Goal: Task Accomplishment & Management: Manage account settings

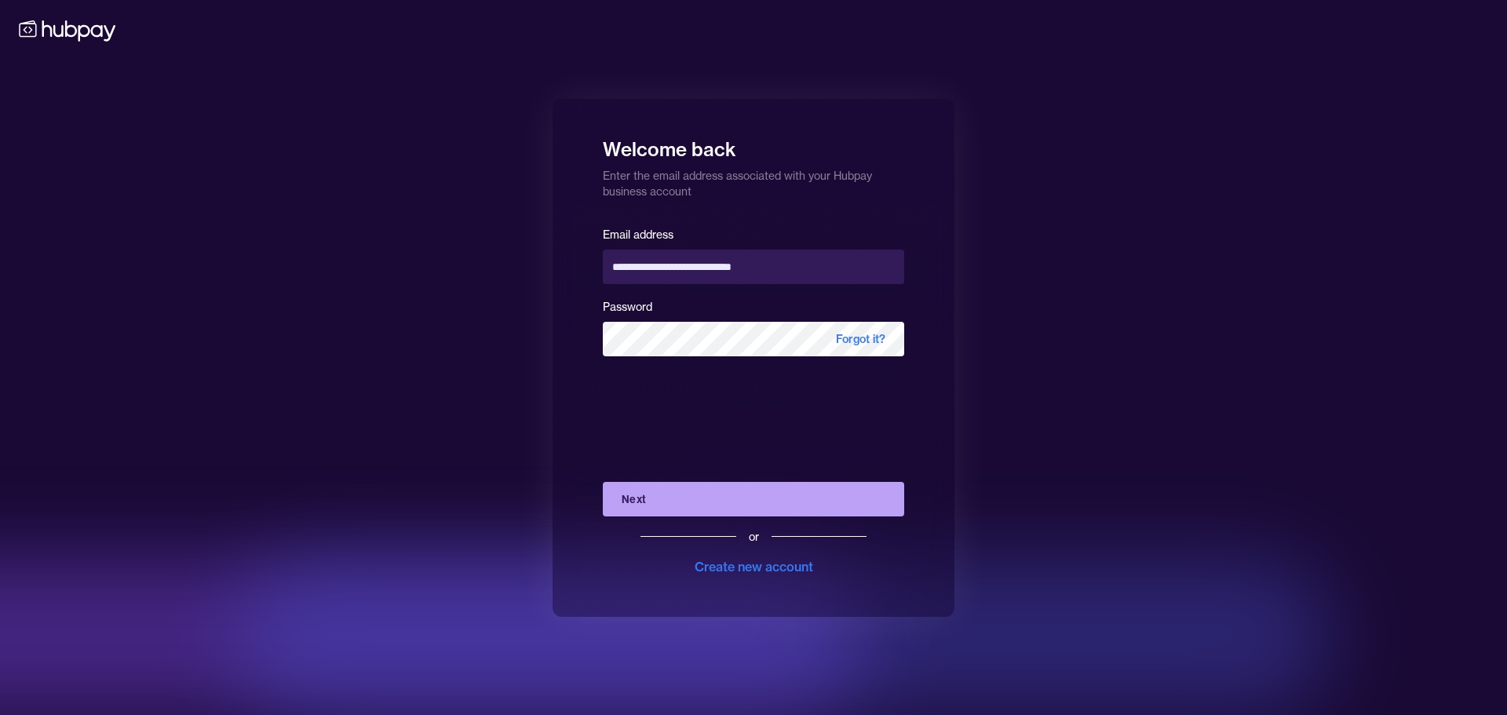
click at [758, 497] on button "Next" at bounding box center [753, 499] width 301 height 35
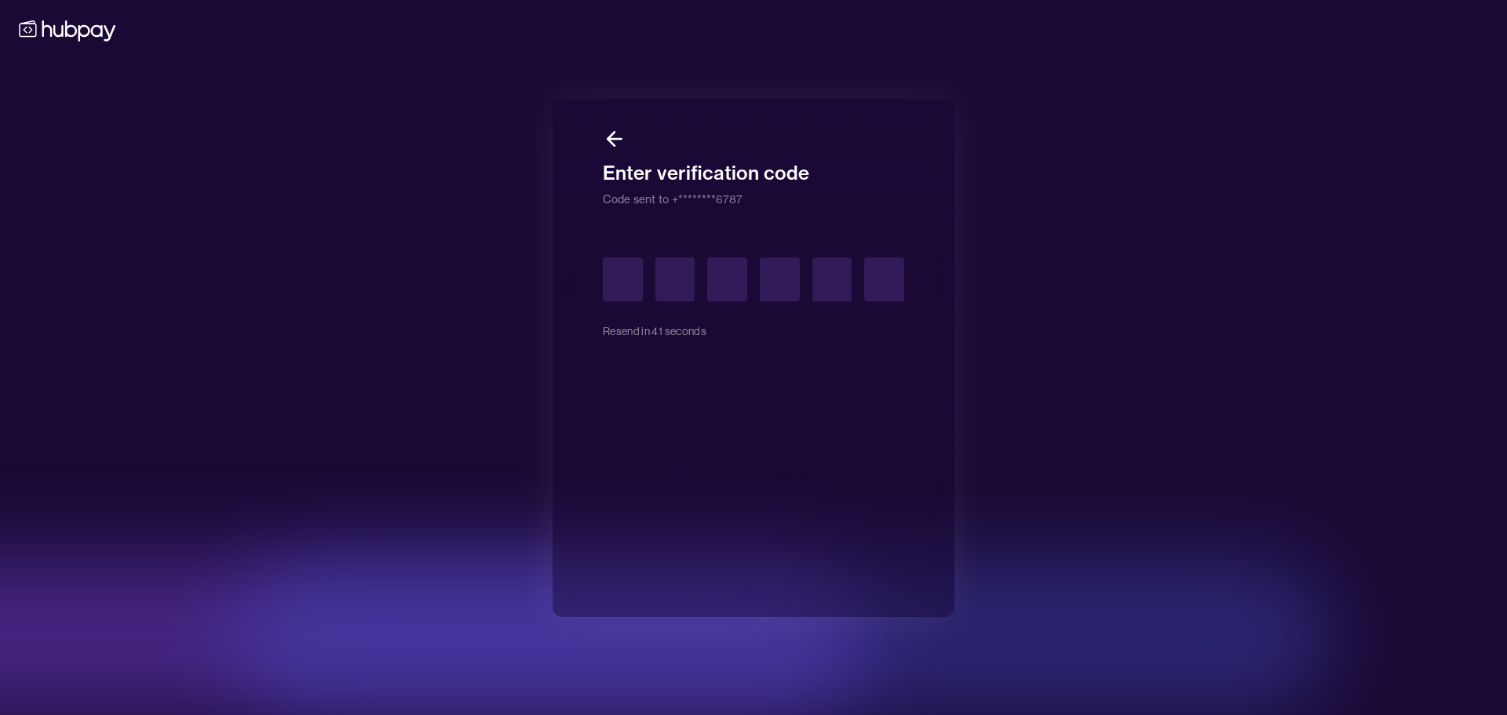
type input "*"
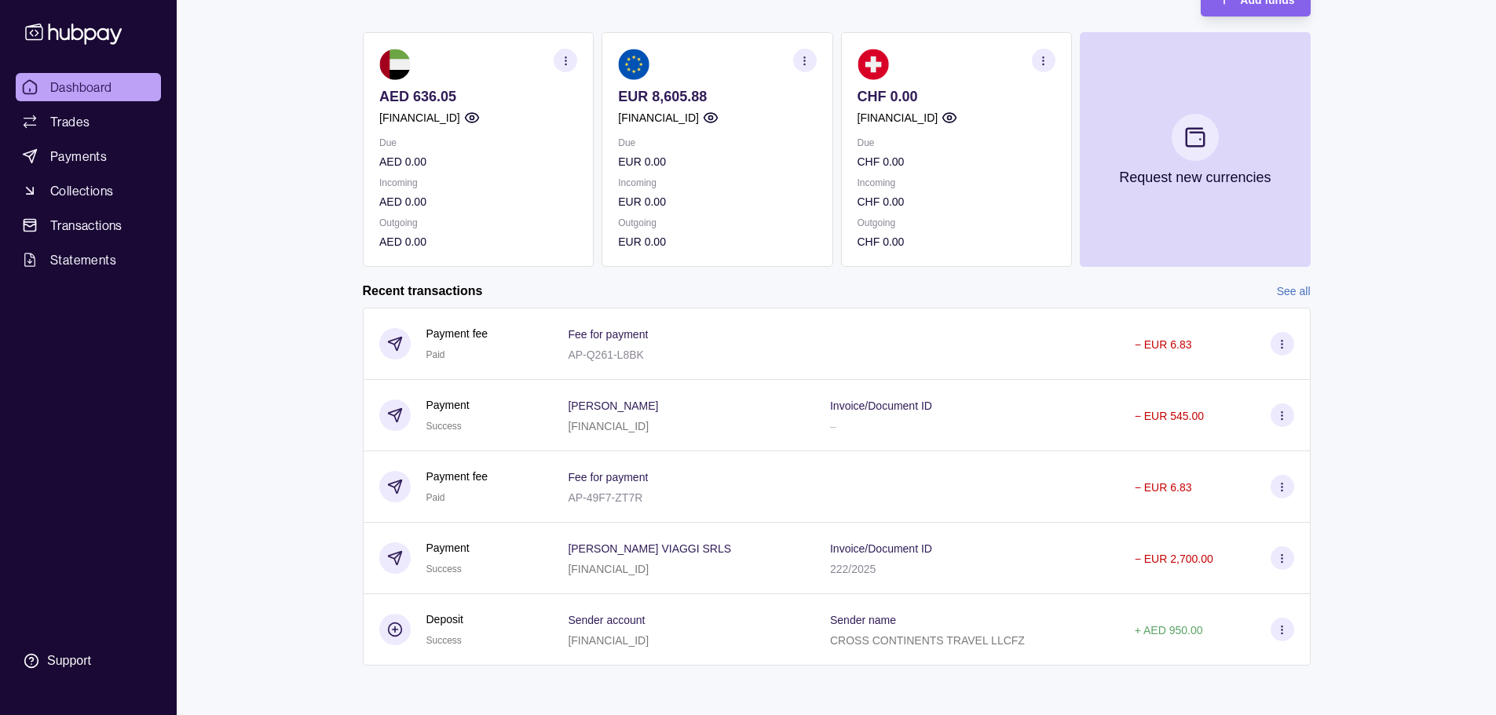
scroll to position [120, 0]
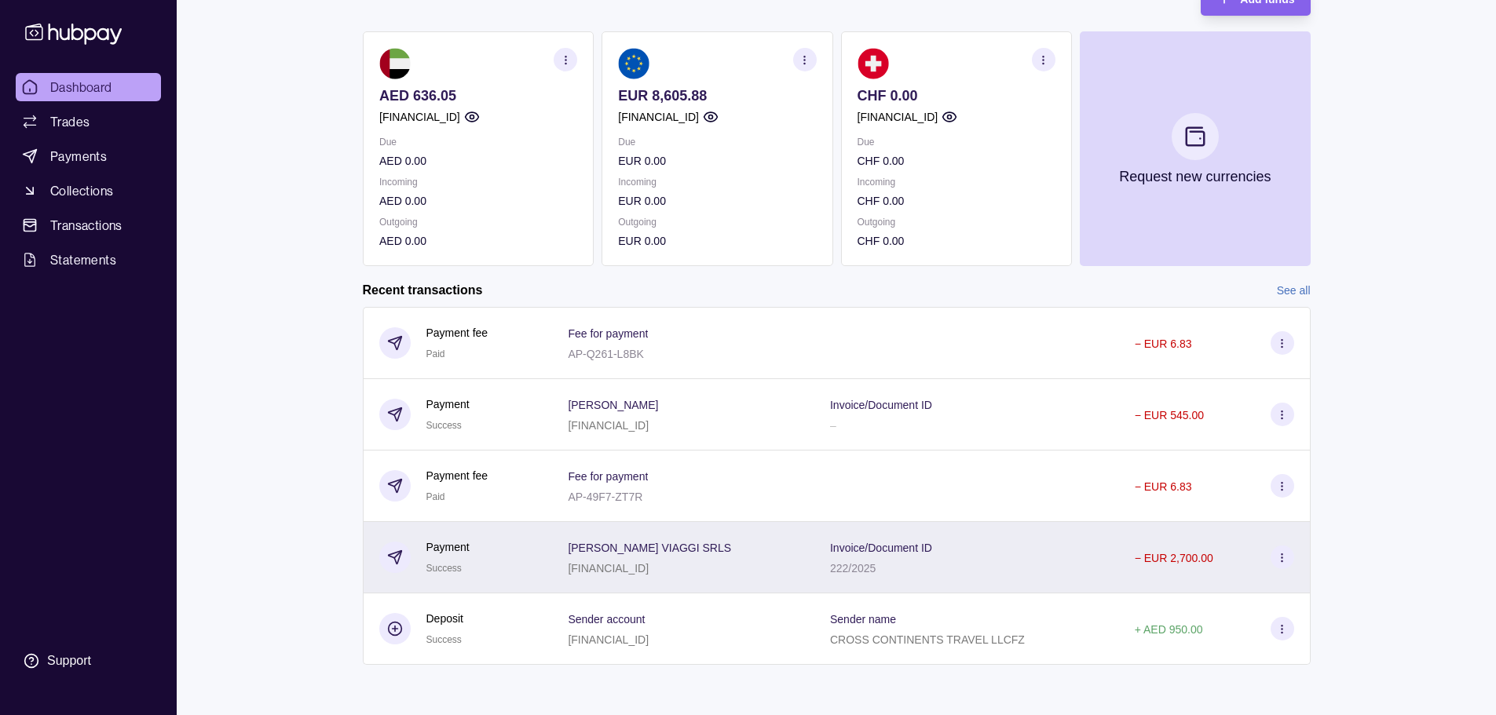
click at [1286, 561] on icon at bounding box center [1282, 558] width 12 height 12
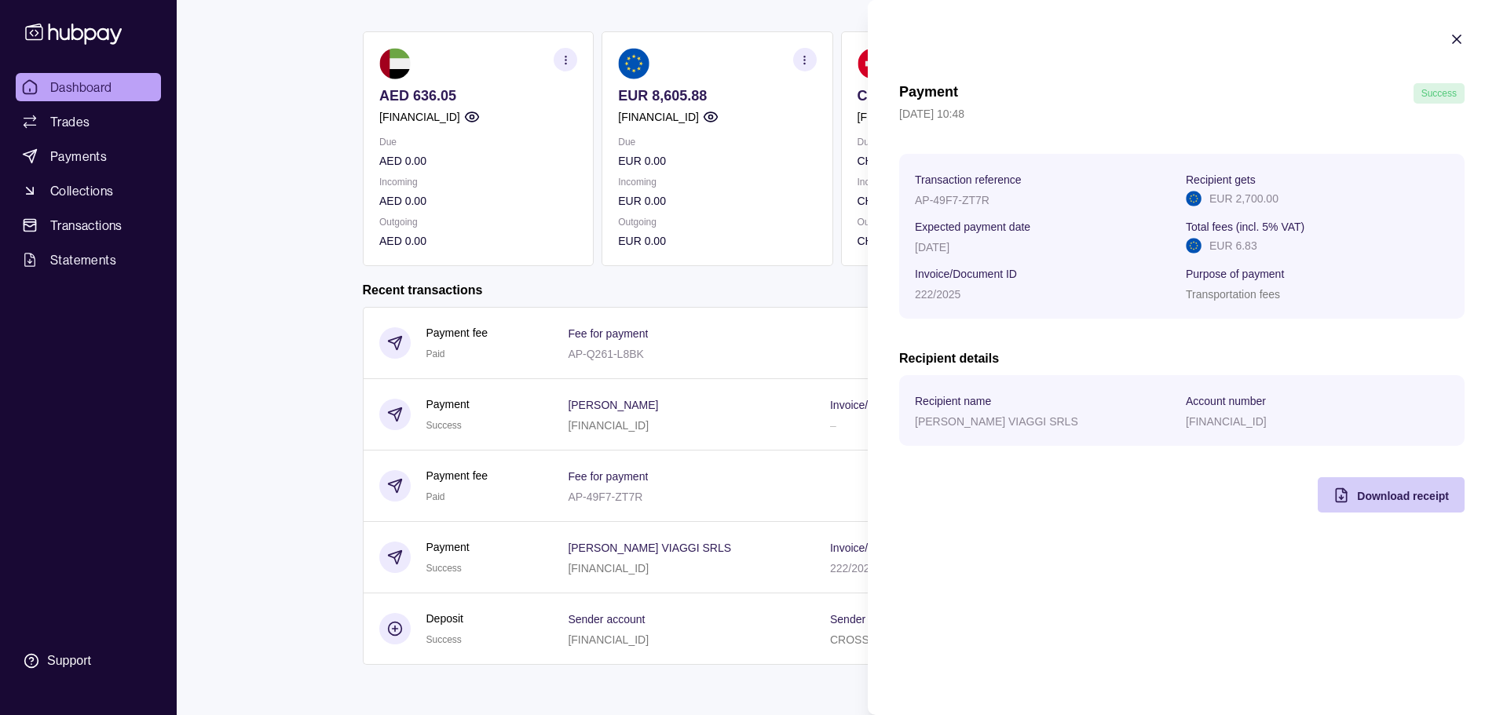
click at [1386, 495] on span "Download receipt" at bounding box center [1403, 496] width 92 height 13
click at [1456, 33] on icon "button" at bounding box center [1456, 39] width 16 height 16
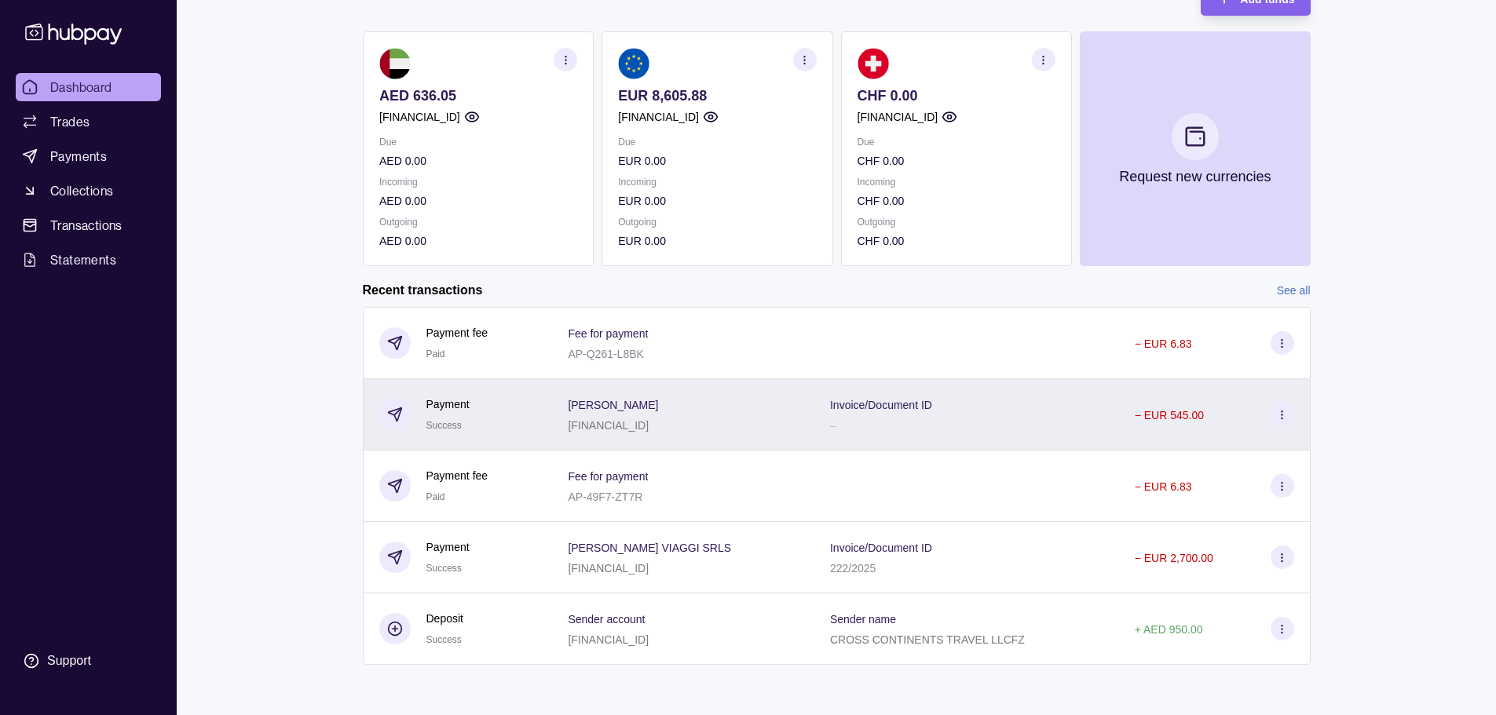
click at [1283, 409] on icon at bounding box center [1282, 415] width 12 height 12
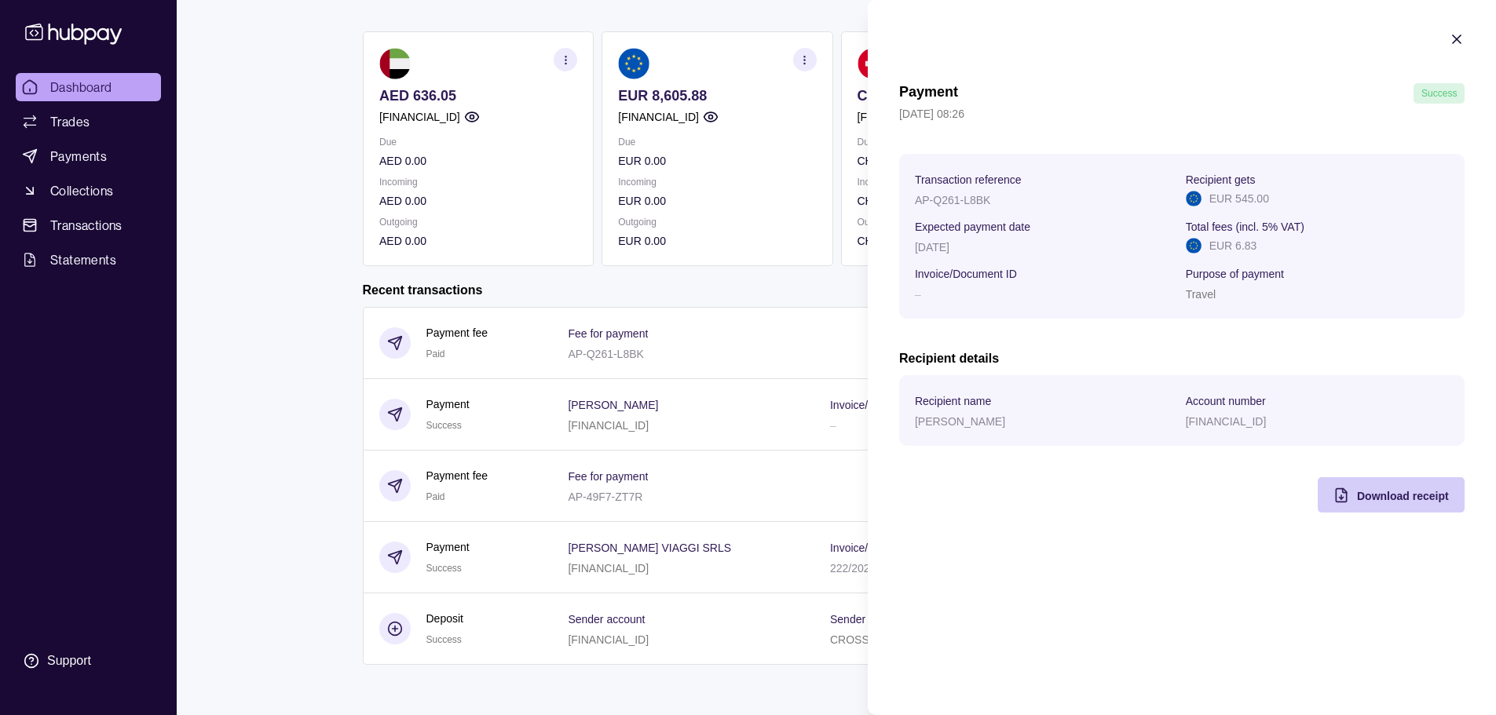
click at [1396, 493] on span "Download receipt" at bounding box center [1403, 496] width 92 height 13
click at [307, 211] on html "Dashboard Trades Payments Collections Transactions Statements Support B Hello, …" at bounding box center [748, 297] width 1496 height 835
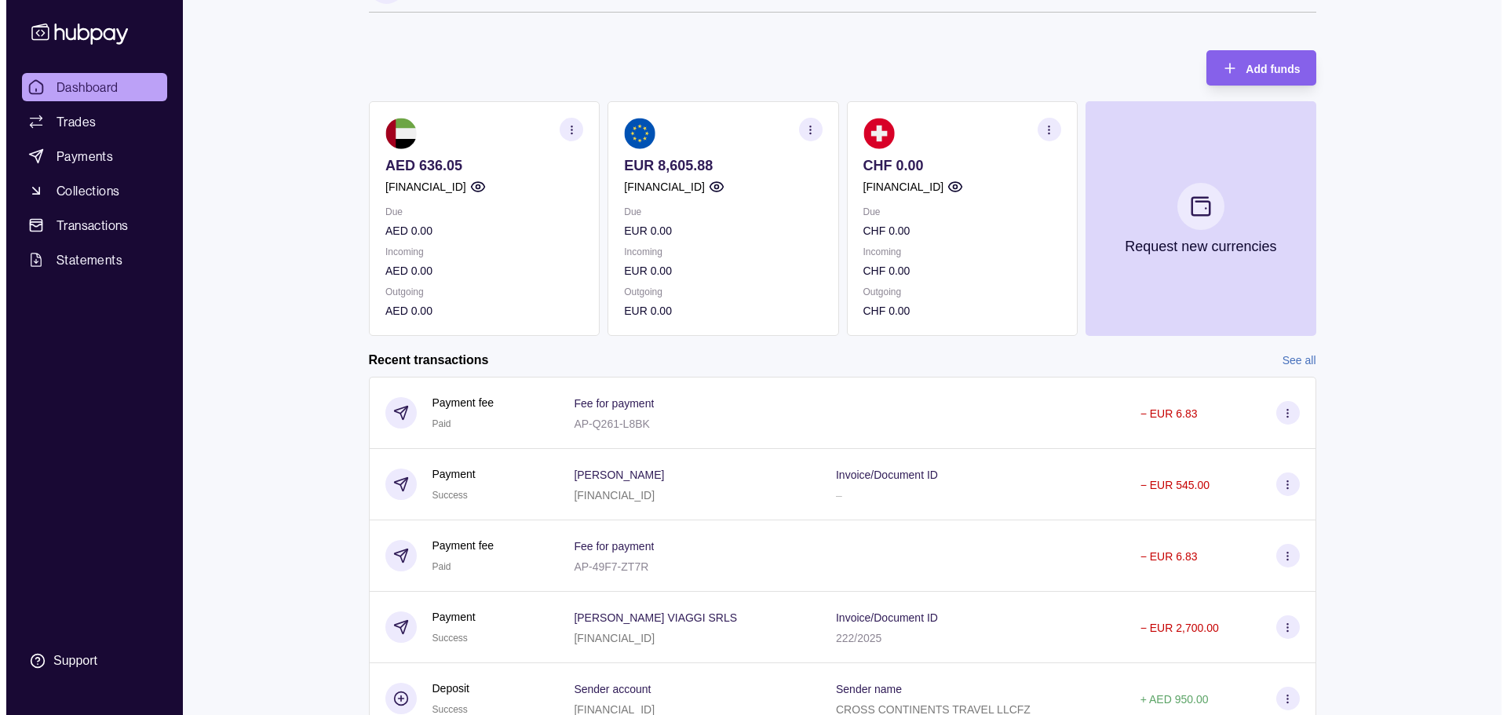
scroll to position [0, 0]
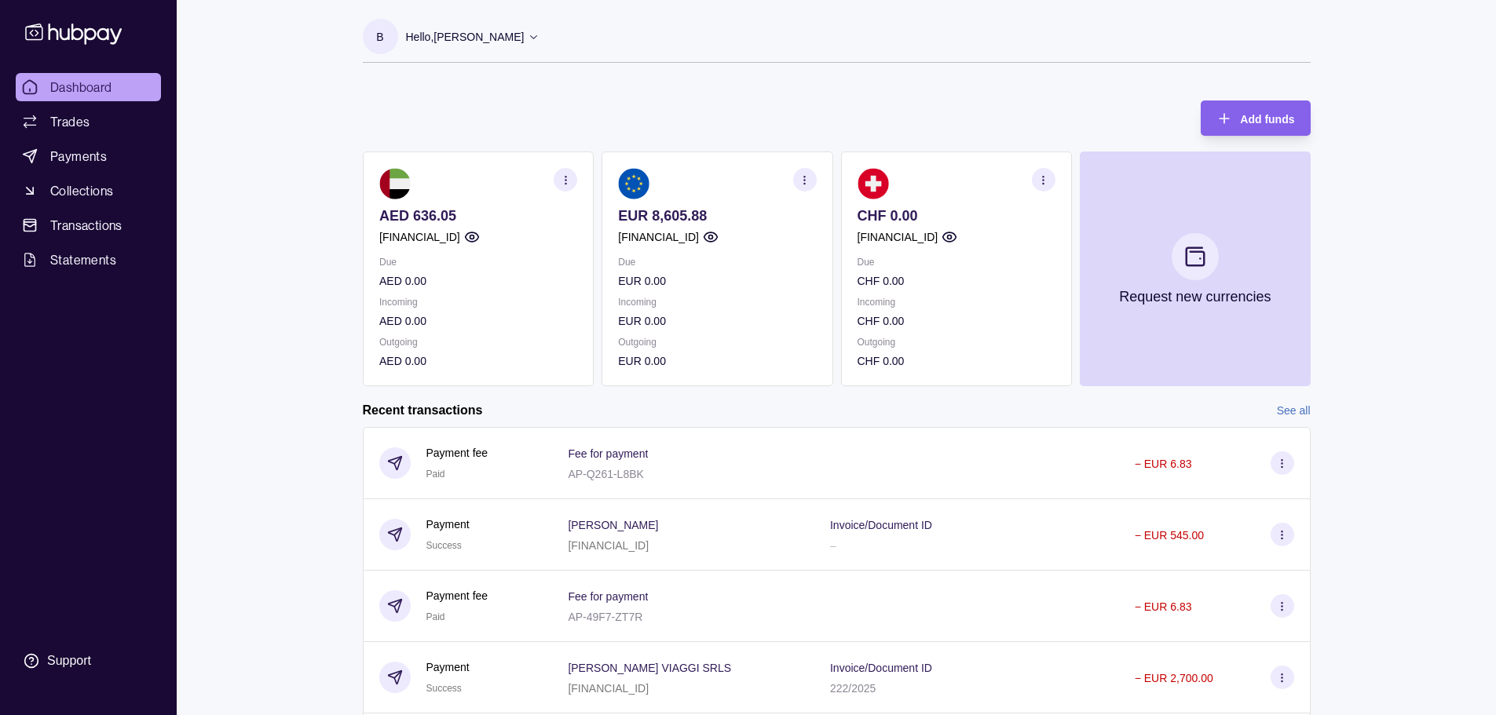
click at [475, 34] on p "Hello, [PERSON_NAME]" at bounding box center [465, 36] width 119 height 17
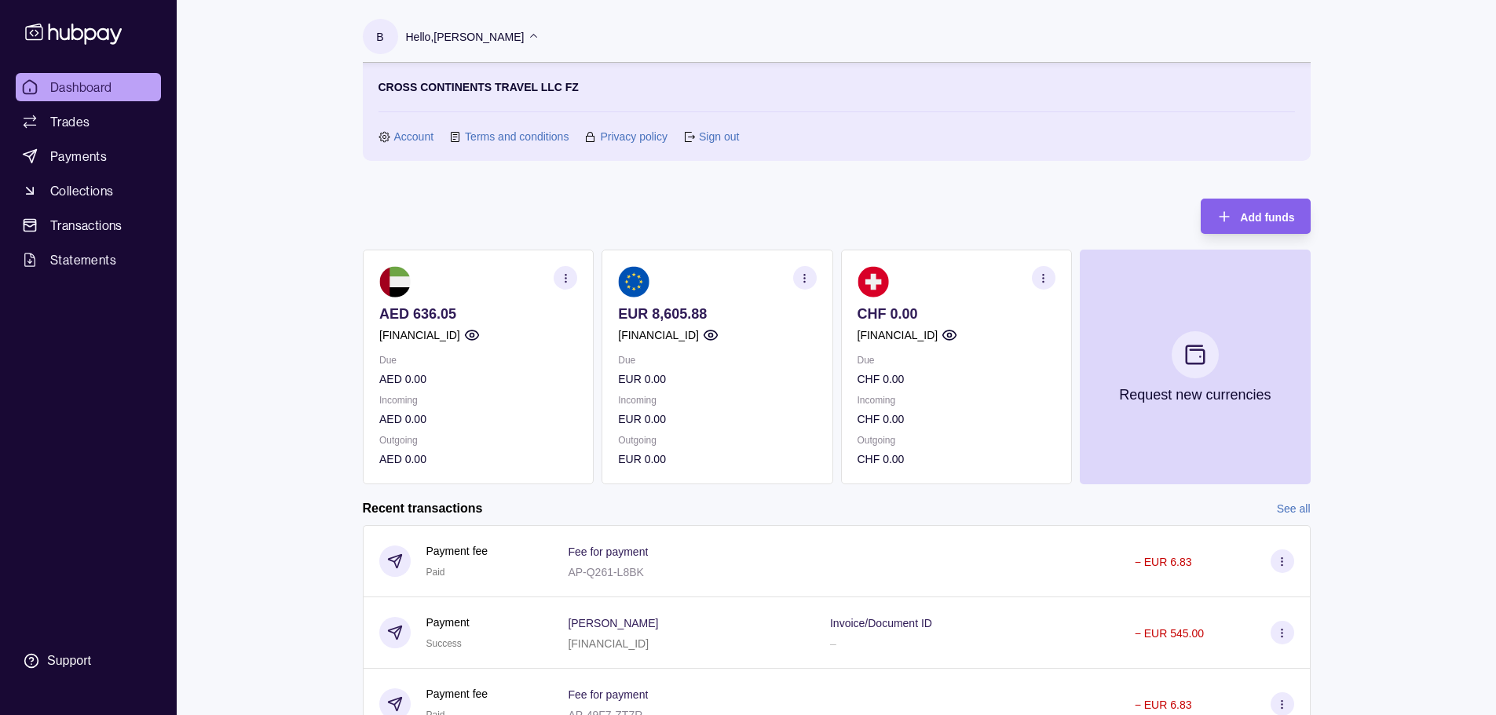
click at [713, 134] on link "Sign out" at bounding box center [719, 136] width 40 height 17
